Goal: Browse casually

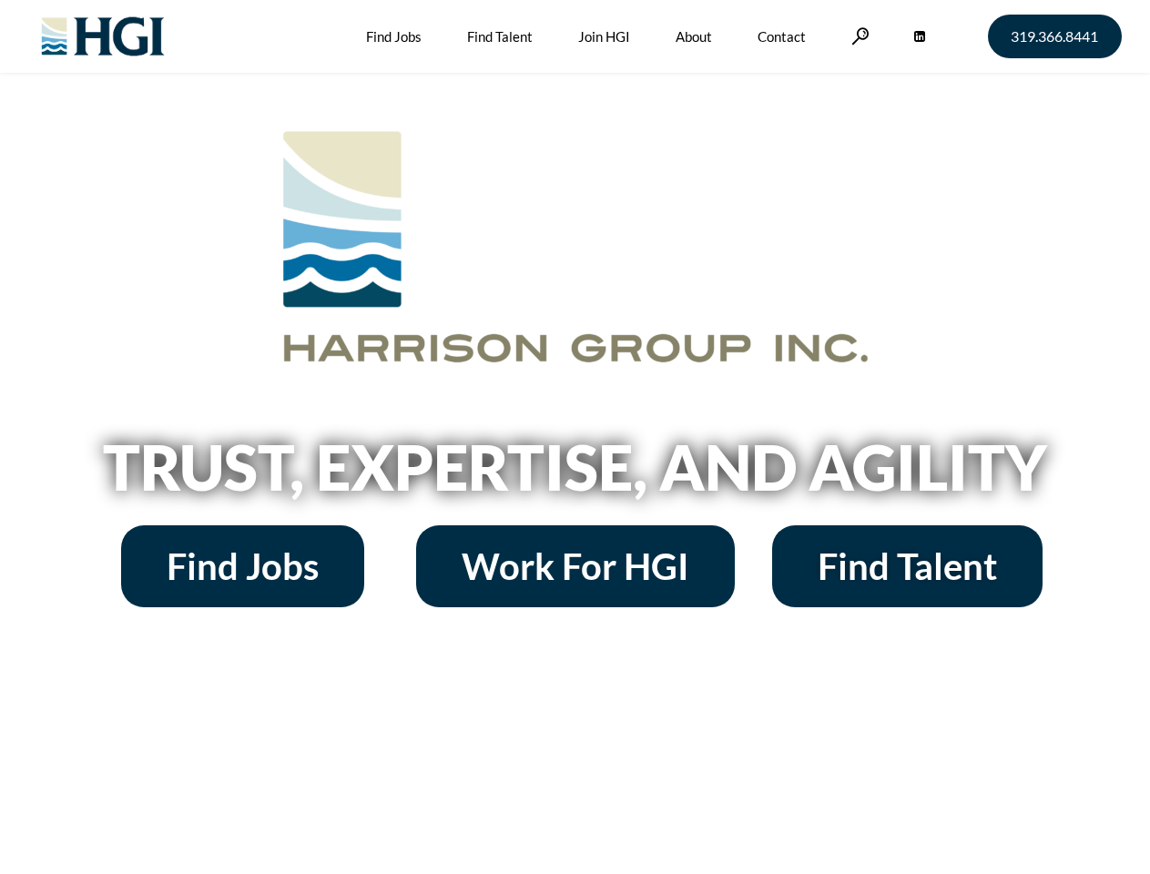
click at [574, 437] on h2 "Trust, Expertise, and Agility" at bounding box center [575, 467] width 1038 height 62
click at [858, 36] on link at bounding box center [860, 35] width 18 height 17
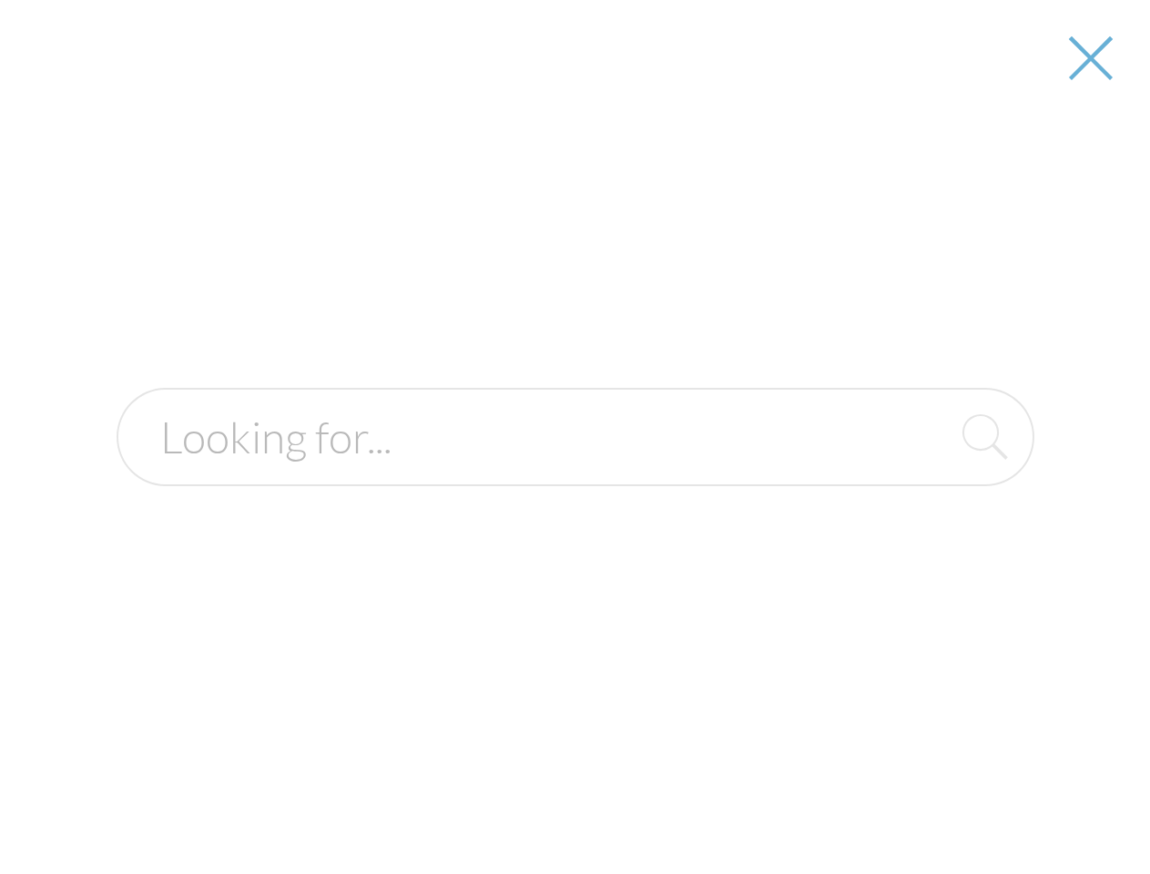
click at [574, 473] on h2 "Trust, Expertise, and Agility" at bounding box center [575, 467] width 1038 height 62
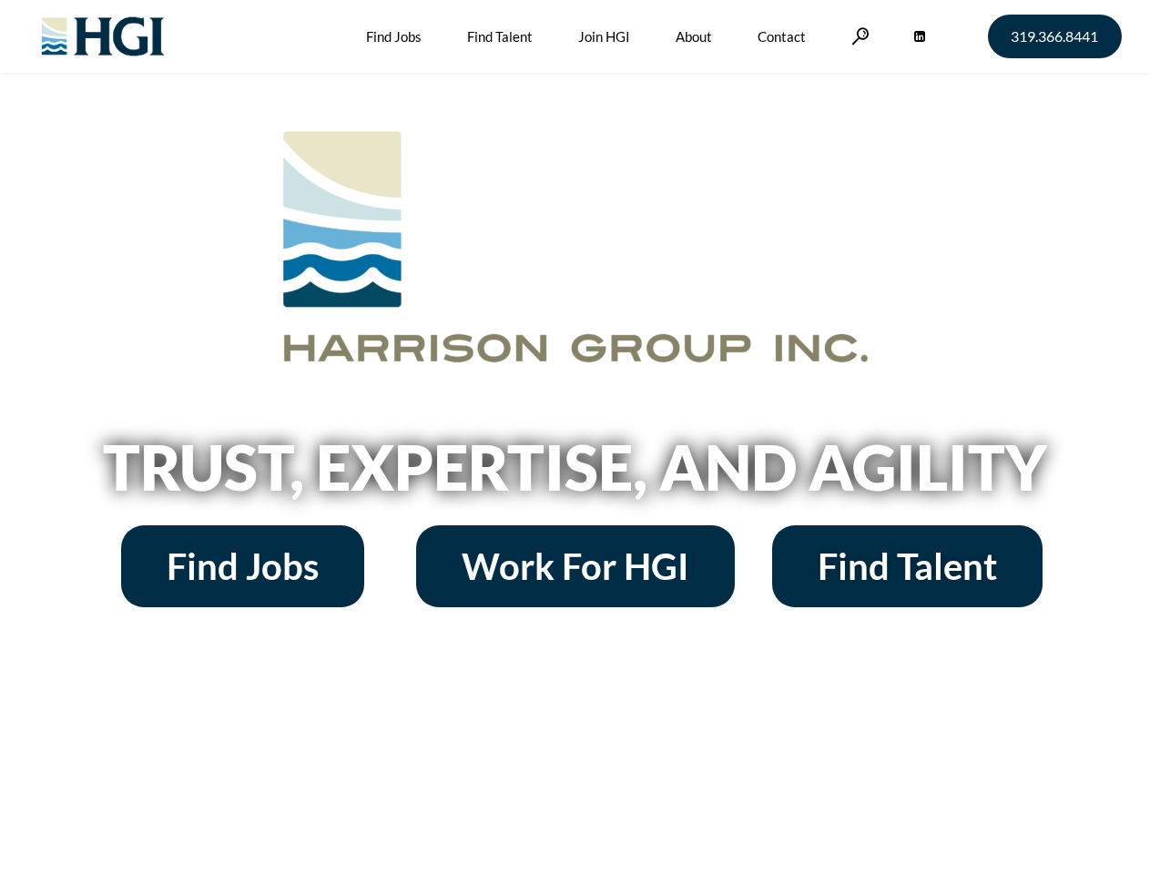
click at [574, 437] on h2 "Trust, Expertise, and Agility" at bounding box center [575, 467] width 1038 height 62
click at [858, 36] on link at bounding box center [860, 35] width 18 height 17
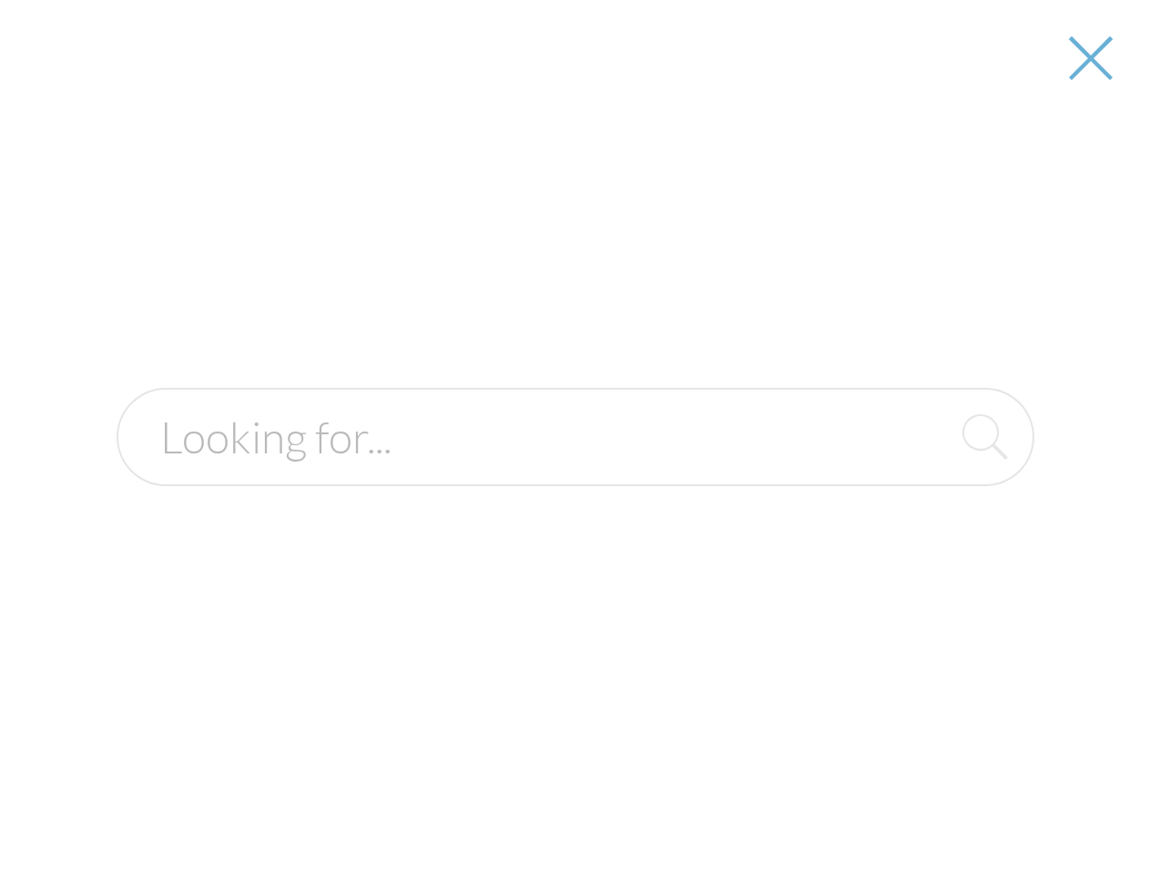
click at [574, 473] on h2 "Trust, Expertise, and Agility" at bounding box center [575, 467] width 1038 height 62
